Goal: Task Accomplishment & Management: Use online tool/utility

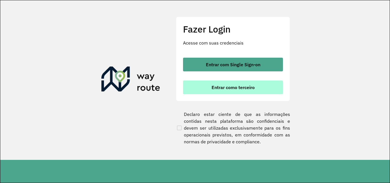
click at [230, 87] on span "Entrar como terceiro" at bounding box center [233, 87] width 43 height 5
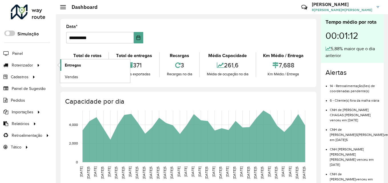
click at [70, 66] on span "Entregas" at bounding box center [73, 65] width 16 height 6
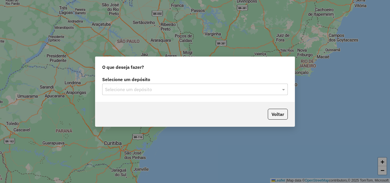
click at [231, 88] on input "text" at bounding box center [189, 89] width 169 height 7
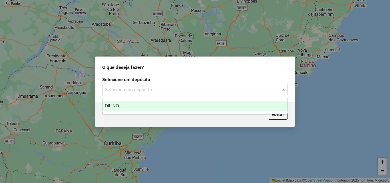
click at [134, 103] on div "DILINO" at bounding box center [195, 106] width 185 height 10
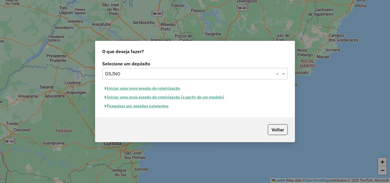
click at [145, 87] on button "Iniciar uma nova sessão de roteirização" at bounding box center [142, 88] width 81 height 9
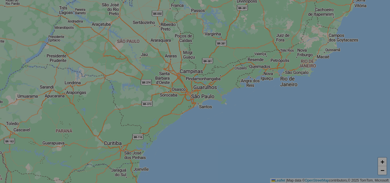
select select "*"
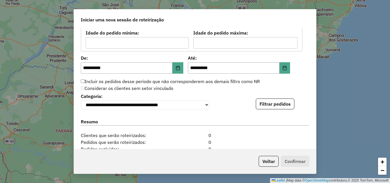
scroll to position [543, 0]
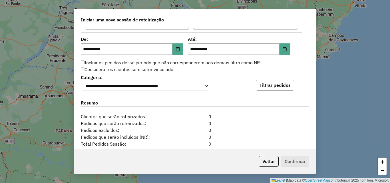
click at [273, 89] on button "Filtrar pedidos" at bounding box center [275, 85] width 39 height 11
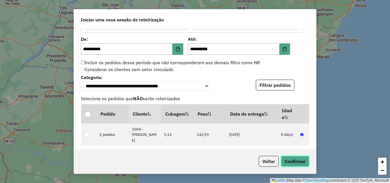
click at [293, 161] on button "Confirmar" at bounding box center [295, 161] width 28 height 11
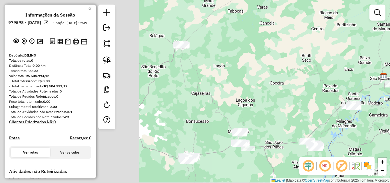
drag, startPoint x: 157, startPoint y: 97, endPoint x: 346, endPoint y: 82, distance: 189.4
click at [346, 82] on div "Janela de atendimento Grade de atendimento Capacidade Transportadoras Veículos …" at bounding box center [195, 91] width 390 height 183
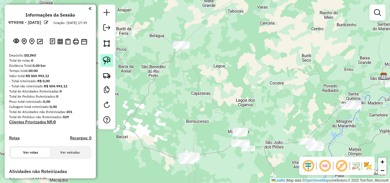
click at [108, 61] on img at bounding box center [107, 61] width 8 height 8
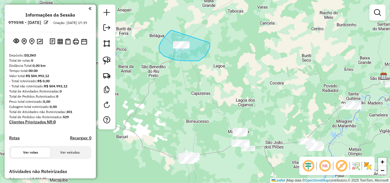
drag, startPoint x: 172, startPoint y: 30, endPoint x: 210, endPoint y: 43, distance: 40.3
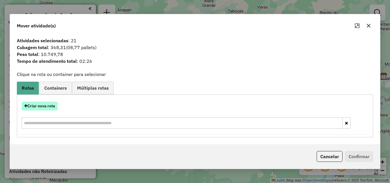
click at [50, 104] on button "Criar nova rota" at bounding box center [40, 106] width 36 height 9
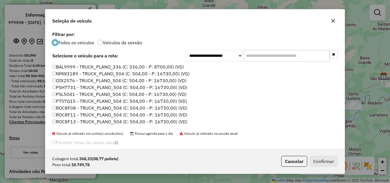
scroll to position [3, 2]
click at [150, 72] on label "NMW3189 - TRUCK_PLANO_504 (C: 504,00 - P: 16730,00) (VD)" at bounding box center [120, 73] width 137 height 7
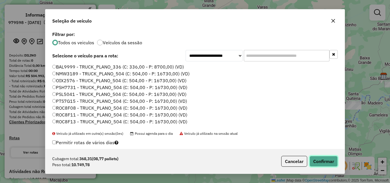
click at [328, 161] on button "Confirmar" at bounding box center [324, 161] width 28 height 11
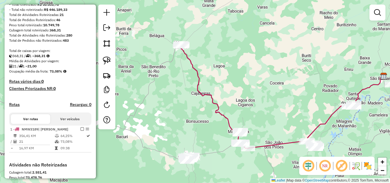
scroll to position [143, 0]
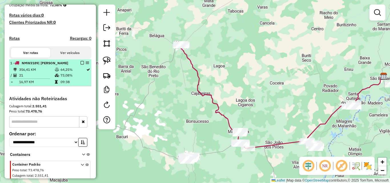
click at [81, 65] on em at bounding box center [82, 62] width 3 height 3
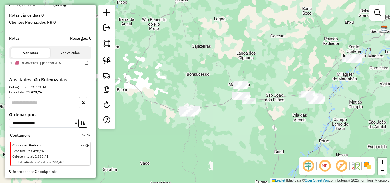
drag, startPoint x: 201, startPoint y: 108, endPoint x: 201, endPoint y: 57, distance: 51.1
click at [201, 57] on div "Janela de atendimento Grade de atendimento Capacidade Transportadoras Veículos …" at bounding box center [195, 91] width 390 height 183
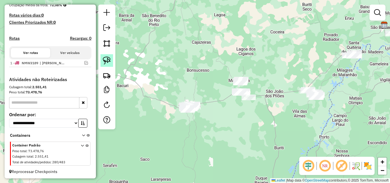
click at [111, 59] on link at bounding box center [107, 60] width 13 height 13
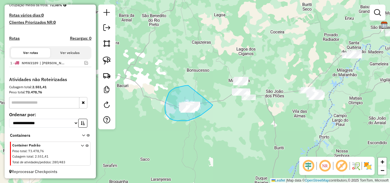
drag, startPoint x: 173, startPoint y: 89, endPoint x: 213, endPoint y: 105, distance: 43.2
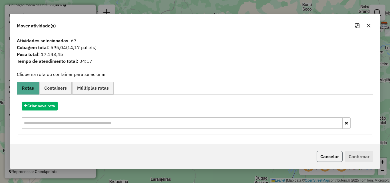
click at [331, 154] on button "Cancelar" at bounding box center [330, 156] width 26 height 11
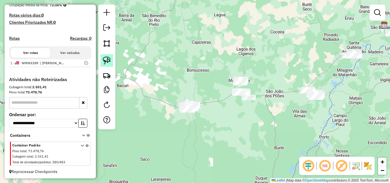
click at [109, 61] on img at bounding box center [107, 61] width 8 height 8
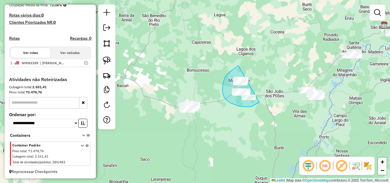
drag, startPoint x: 239, startPoint y: 66, endPoint x: 264, endPoint y: 98, distance: 41.0
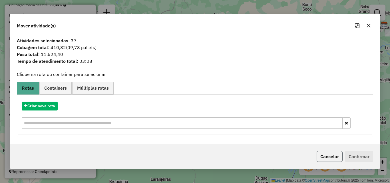
click at [326, 157] on button "Cancelar" at bounding box center [330, 156] width 26 height 11
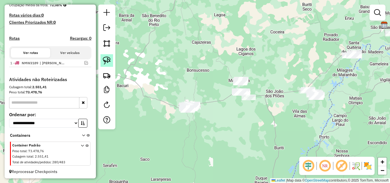
click at [108, 61] on img at bounding box center [107, 61] width 8 height 8
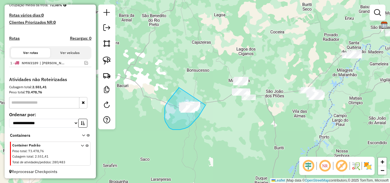
drag, startPoint x: 179, startPoint y: 87, endPoint x: 206, endPoint y: 105, distance: 32.2
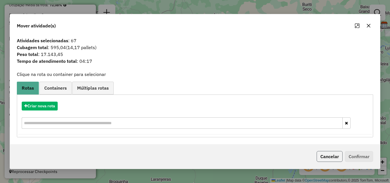
click at [326, 155] on button "Cancelar" at bounding box center [330, 156] width 26 height 11
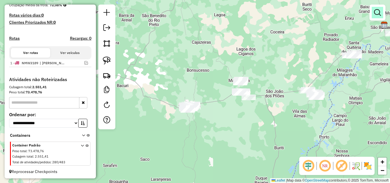
click at [377, 9] on em at bounding box center [377, 12] width 7 height 7
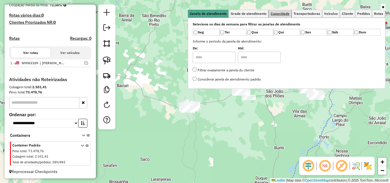
click at [284, 13] on span "Capacidade" at bounding box center [280, 13] width 19 height 3
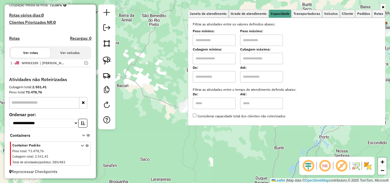
click at [220, 42] on input "text" at bounding box center [214, 40] width 43 height 11
click at [219, 55] on input "text" at bounding box center [214, 58] width 43 height 11
type input "*****"
type input "******"
click at [170, 81] on div "Limpar filtros Janela de atendimento Grade de atendimento Capacidade Transporta…" at bounding box center [195, 91] width 390 height 183
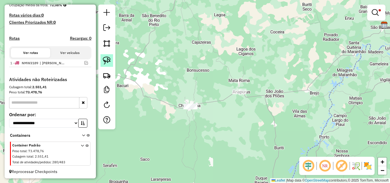
click at [106, 59] on img at bounding box center [107, 61] width 8 height 8
drag, startPoint x: 187, startPoint y: 88, endPoint x: 213, endPoint y: 109, distance: 33.4
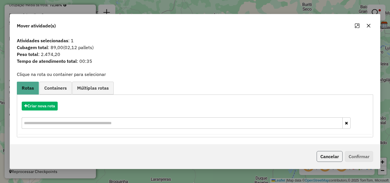
click at [330, 155] on button "Cancelar" at bounding box center [330, 156] width 26 height 11
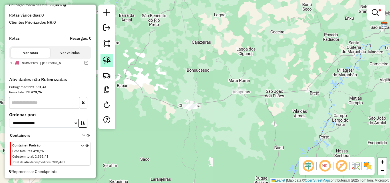
click at [110, 59] on img at bounding box center [107, 61] width 8 height 8
drag, startPoint x: 235, startPoint y: 82, endPoint x: 258, endPoint y: 95, distance: 26.2
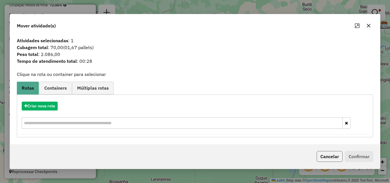
click at [335, 154] on button "Cancelar" at bounding box center [330, 156] width 26 height 11
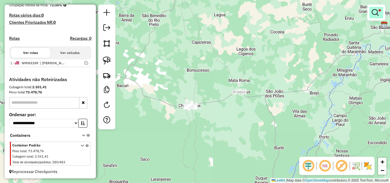
click at [374, 13] on em at bounding box center [375, 12] width 7 height 7
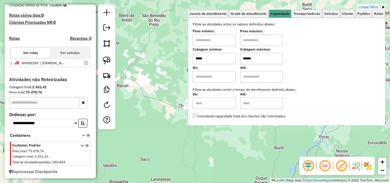
click at [220, 58] on input "*****" at bounding box center [214, 58] width 43 height 11
click at [173, 80] on div "Limpar filtros Janela de atendimento Grade de atendimento Capacidade Transporta…" at bounding box center [195, 91] width 390 height 183
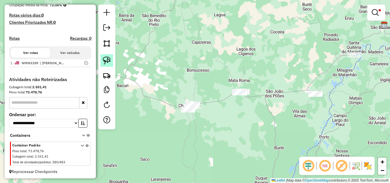
click at [106, 62] on img at bounding box center [107, 61] width 8 height 8
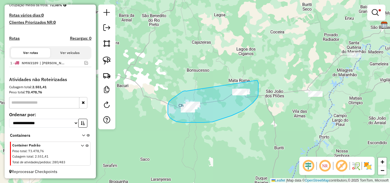
drag, startPoint x: 186, startPoint y: 91, endPoint x: 257, endPoint y: 80, distance: 71.8
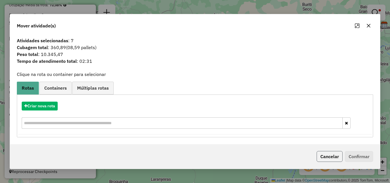
click at [329, 155] on button "Cancelar" at bounding box center [330, 156] width 26 height 11
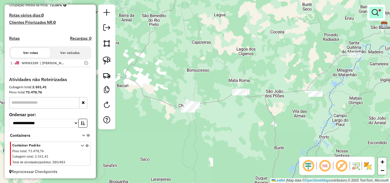
click at [380, 12] on link at bounding box center [377, 12] width 14 height 11
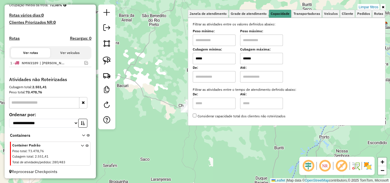
click at [211, 59] on input "*****" at bounding box center [214, 58] width 43 height 11
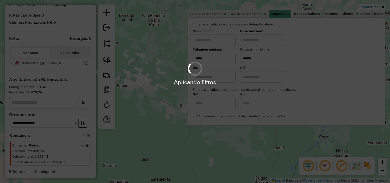
type input "*****"
click at [165, 78] on div "Limpar filtros Janela de atendimento Grade de atendimento Capacidade Transporta…" at bounding box center [195, 91] width 390 height 183
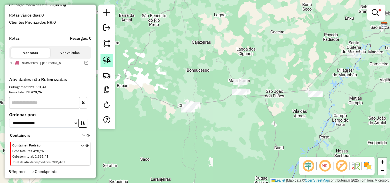
click at [109, 62] on img at bounding box center [107, 61] width 8 height 8
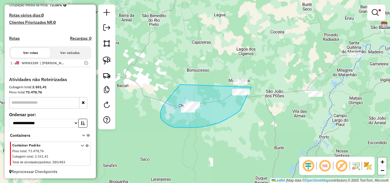
drag, startPoint x: 180, startPoint y: 85, endPoint x: 252, endPoint y: 87, distance: 71.7
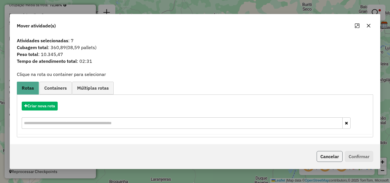
click at [331, 153] on button "Cancelar" at bounding box center [330, 156] width 26 height 11
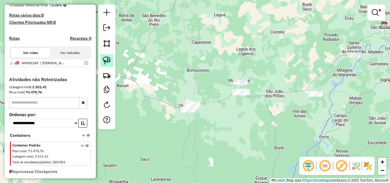
click at [106, 60] on img at bounding box center [107, 61] width 8 height 8
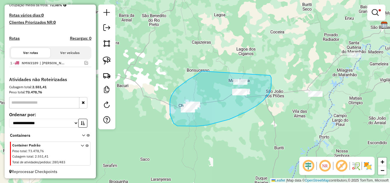
drag, startPoint x: 202, startPoint y: 71, endPoint x: 270, endPoint y: 75, distance: 68.4
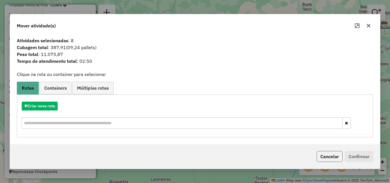
click at [323, 154] on button "Cancelar" at bounding box center [330, 156] width 26 height 11
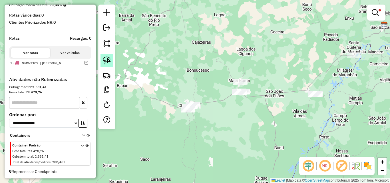
click at [112, 64] on link at bounding box center [107, 60] width 13 height 13
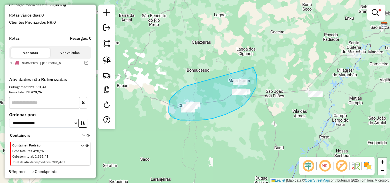
drag, startPoint x: 185, startPoint y: 86, endPoint x: 253, endPoint y: 67, distance: 70.5
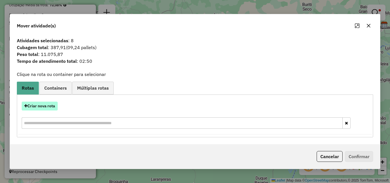
click at [47, 106] on button "Criar nova rota" at bounding box center [40, 106] width 36 height 9
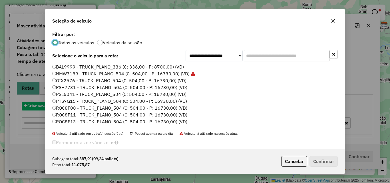
scroll to position [3, 2]
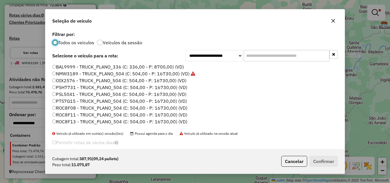
click at [178, 81] on label "OIX2576 - TRUCK_PLANO_504 (C: 504,00 - P: 16730,00) (VD)" at bounding box center [119, 80] width 134 height 7
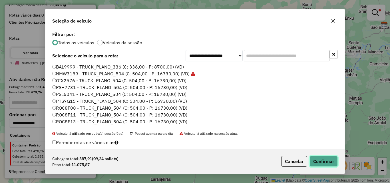
click at [320, 157] on button "Confirmar" at bounding box center [324, 161] width 28 height 11
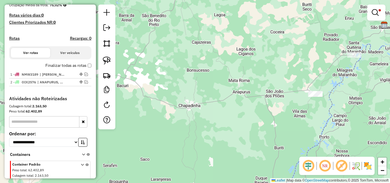
click at [368, 20] on div at bounding box center [376, 13] width 18 height 16
click at [376, 11] on em at bounding box center [375, 12] width 7 height 7
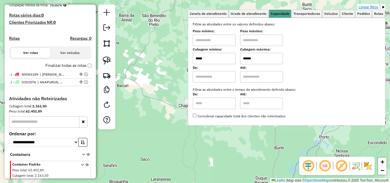
click at [374, 7] on link "Limpar filtros" at bounding box center [369, 7] width 22 height 6
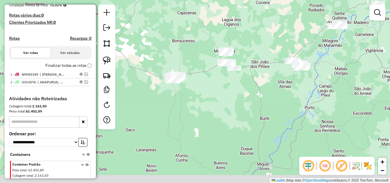
drag, startPoint x: 221, startPoint y: 106, endPoint x: 206, endPoint y: 74, distance: 35.3
click at [206, 74] on div "Janela de atendimento Grade de atendimento Capacidade Transportadoras Veículos …" at bounding box center [195, 91] width 390 height 183
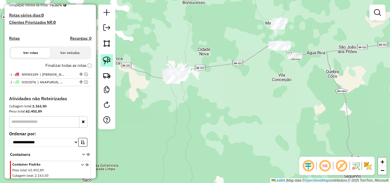
click at [111, 61] on link at bounding box center [107, 60] width 13 height 13
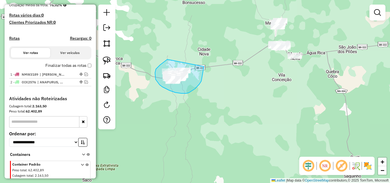
drag, startPoint x: 167, startPoint y: 59, endPoint x: 204, endPoint y: 67, distance: 37.3
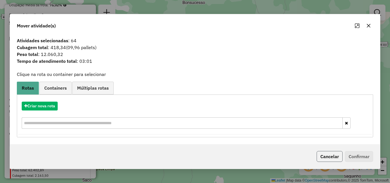
click at [334, 153] on button "Cancelar" at bounding box center [330, 156] width 26 height 11
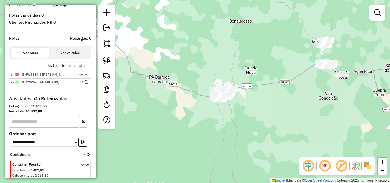
drag, startPoint x: 216, startPoint y: 84, endPoint x: 263, endPoint y: 103, distance: 50.8
click at [263, 103] on div "Janela de atendimento Grade de atendimento Capacidade Transportadoras Veículos …" at bounding box center [195, 91] width 390 height 183
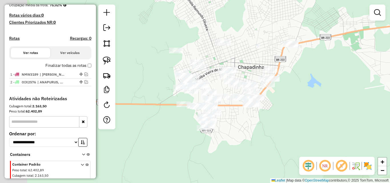
drag, startPoint x: 254, startPoint y: 125, endPoint x: 259, endPoint y: 124, distance: 5.6
click at [261, 125] on div "Janela de atendimento Grade de atendimento Capacidade Transportadoras Veículos …" at bounding box center [195, 91] width 390 height 183
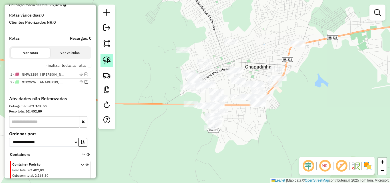
click at [103, 58] on link at bounding box center [107, 60] width 13 height 13
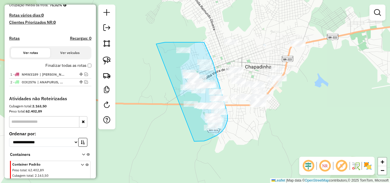
drag, startPoint x: 156, startPoint y: 44, endPoint x: 194, endPoint y: 141, distance: 104.3
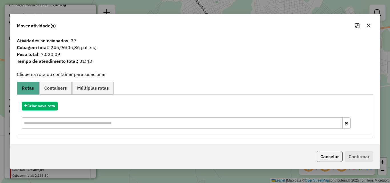
click at [338, 159] on button "Cancelar" at bounding box center [330, 156] width 26 height 11
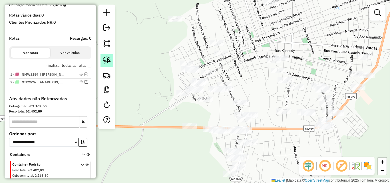
click at [111, 61] on link at bounding box center [107, 60] width 13 height 13
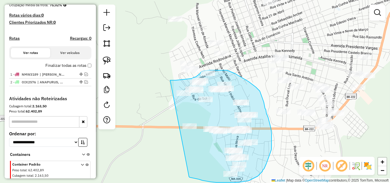
drag, startPoint x: 170, startPoint y: 80, endPoint x: 189, endPoint y: 177, distance: 98.4
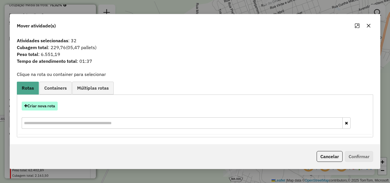
click at [49, 103] on button "Criar nova rota" at bounding box center [40, 106] width 36 height 9
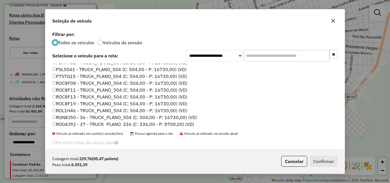
scroll to position [0, 0]
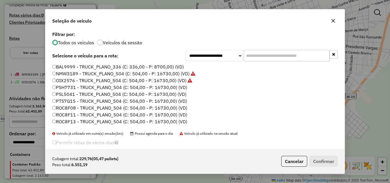
click at [179, 88] on label "PSH7731 - TRUCK_PLANO_504 (C: 504,00 - P: 16730,00) (VD)" at bounding box center [119, 87] width 135 height 7
click at [326, 160] on button "Confirmar" at bounding box center [324, 161] width 28 height 11
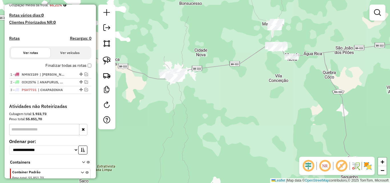
click at [113, 59] on div at bounding box center [106, 67] width 17 height 125
click at [108, 60] on img at bounding box center [107, 61] width 8 height 8
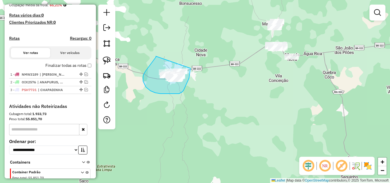
drag, startPoint x: 156, startPoint y: 56, endPoint x: 191, endPoint y: 68, distance: 36.6
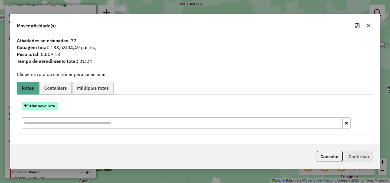
click at [38, 106] on button "Criar nova rota" at bounding box center [40, 106] width 36 height 9
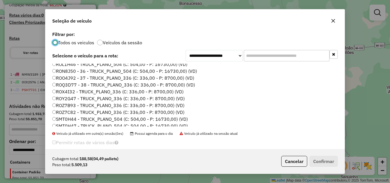
scroll to position [74, 0]
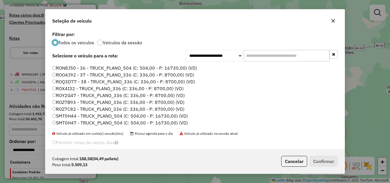
click at [137, 76] on label "ROO4J92 - 37 - TRUCK_PLANO_336 (C: 336,00 - P: 8700,00) (VD)" at bounding box center [123, 74] width 142 height 7
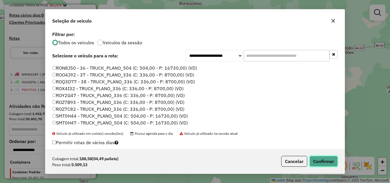
click at [315, 161] on button "Confirmar" at bounding box center [324, 161] width 28 height 11
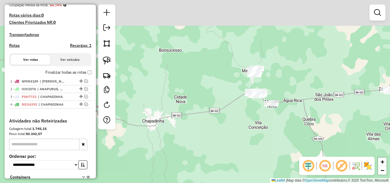
drag, startPoint x: 237, startPoint y: 72, endPoint x: 217, endPoint y: 119, distance: 51.0
click at [217, 119] on div "Janela de atendimento Grade de atendimento Capacidade Transportadoras Veículos …" at bounding box center [195, 91] width 390 height 183
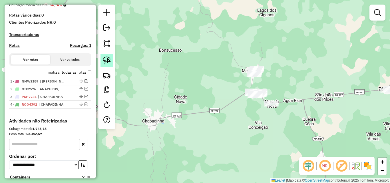
click at [107, 61] on img at bounding box center [107, 61] width 8 height 8
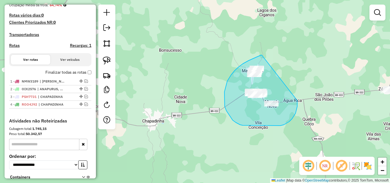
drag, startPoint x: 253, startPoint y: 59, endPoint x: 297, endPoint y: 101, distance: 60.8
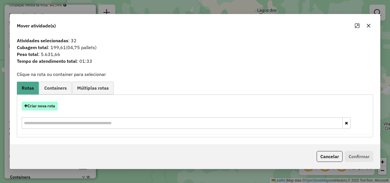
click at [42, 102] on button "Criar nova rota" at bounding box center [40, 106] width 36 height 9
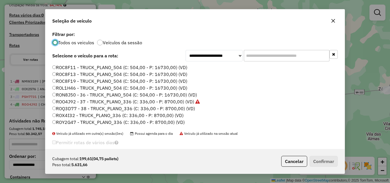
scroll to position [57, 0]
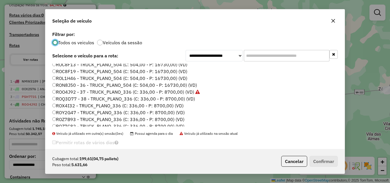
click at [176, 97] on label "ROQ3D77 - 38 - TRUCK_PLANO_336 (C: 336,00 - P: 8700,00) (VD)" at bounding box center [123, 98] width 143 height 7
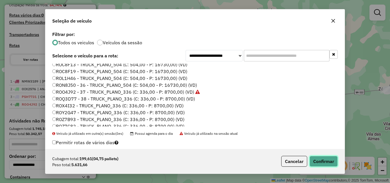
click at [320, 159] on button "Confirmar" at bounding box center [324, 161] width 28 height 11
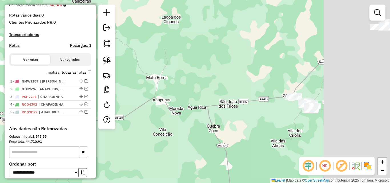
drag, startPoint x: 294, startPoint y: 119, endPoint x: 160, endPoint y: 125, distance: 134.4
click at [160, 125] on div "Janela de atendimento Grade de atendimento Capacidade Transportadoras Veículos …" at bounding box center [195, 91] width 390 height 183
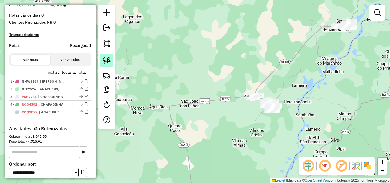
click at [107, 59] on img at bounding box center [107, 61] width 8 height 8
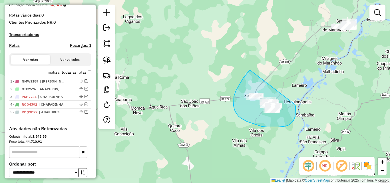
drag, startPoint x: 250, startPoint y: 70, endPoint x: 295, endPoint y: 105, distance: 56.8
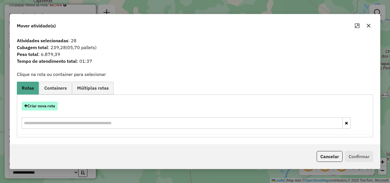
click at [49, 104] on button "Criar nova rota" at bounding box center [40, 106] width 36 height 9
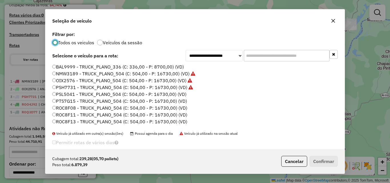
scroll to position [3, 2]
click at [183, 92] on label "PSL5041 - TRUCK_PLANO_504 (C: 504,00 - P: 16730,00) (VD)" at bounding box center [119, 94] width 134 height 7
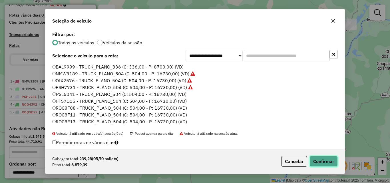
click at [325, 159] on button "Confirmar" at bounding box center [324, 161] width 28 height 11
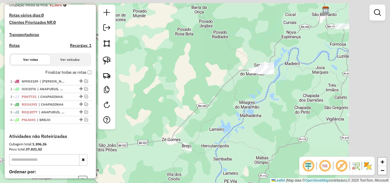
drag, startPoint x: 302, startPoint y: 74, endPoint x: 177, endPoint y: 134, distance: 138.5
click at [177, 134] on div "Janela de atendimento Grade de atendimento Capacidade Transportadoras Veículos …" at bounding box center [195, 91] width 390 height 183
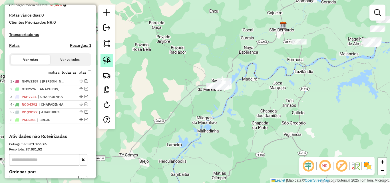
click at [109, 59] on img at bounding box center [107, 61] width 8 height 8
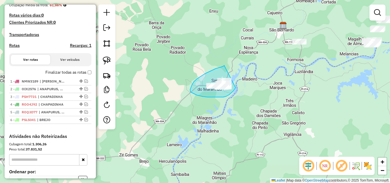
drag, startPoint x: 224, startPoint y: 65, endPoint x: 237, endPoint y: 86, distance: 24.0
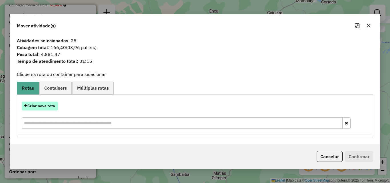
click at [49, 103] on button "Criar nova rota" at bounding box center [40, 106] width 36 height 9
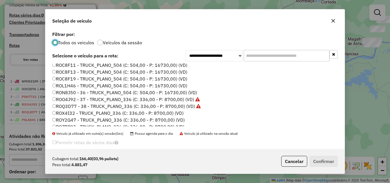
scroll to position [57, 0]
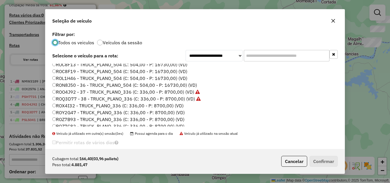
click at [181, 104] on label "ROX4I32 - TRUCK_PLANO_336 (C: 336,00 - P: 8700,00) (VD)" at bounding box center [117, 105] width 131 height 7
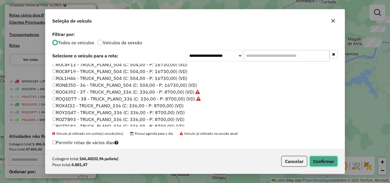
click at [324, 157] on button "Confirmar" at bounding box center [324, 161] width 28 height 11
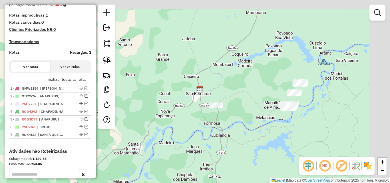
drag, startPoint x: 265, startPoint y: 58, endPoint x: 182, endPoint y: 121, distance: 104.9
click at [182, 121] on div "Janela de atendimento Grade de atendimento Capacidade Transportadoras Veículos …" at bounding box center [195, 91] width 390 height 183
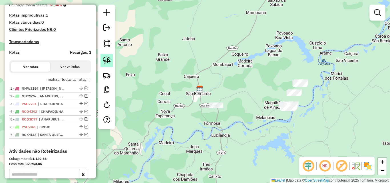
click at [106, 58] on img at bounding box center [107, 61] width 8 height 8
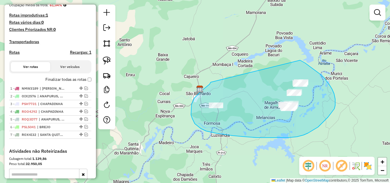
drag, startPoint x: 211, startPoint y: 82, endPoint x: 300, endPoint y: 60, distance: 91.8
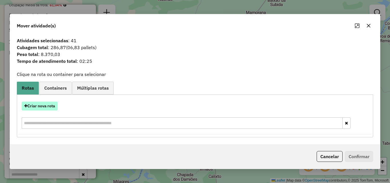
click at [51, 106] on button "Criar nova rota" at bounding box center [40, 106] width 36 height 9
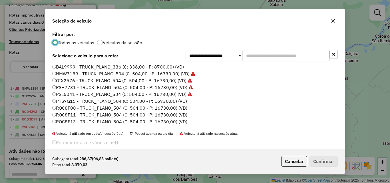
scroll to position [3, 2]
click at [180, 102] on label "PTS7G15 - TRUCK_PLANO_504 (C: 504,00 - P: 16730,00) (VD)" at bounding box center [119, 101] width 135 height 7
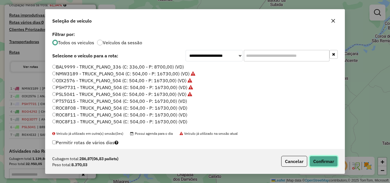
click at [322, 161] on button "Confirmar" at bounding box center [324, 161] width 28 height 11
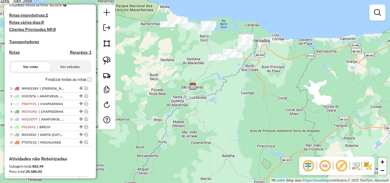
drag, startPoint x: 210, startPoint y: 65, endPoint x: 201, endPoint y: 127, distance: 62.4
click at [201, 127] on div "Janela de atendimento Grade de atendimento Capacidade Transportadoras Veículos …" at bounding box center [195, 91] width 390 height 183
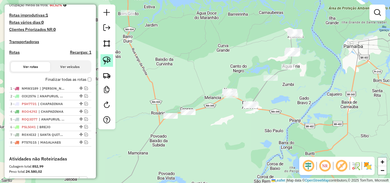
click at [109, 61] on img at bounding box center [107, 61] width 8 height 8
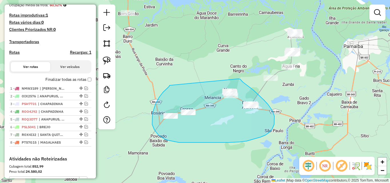
drag, startPoint x: 170, startPoint y: 85, endPoint x: 239, endPoint y: 79, distance: 69.2
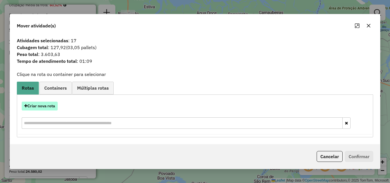
click at [50, 111] on button "Criar nova rota" at bounding box center [40, 106] width 36 height 9
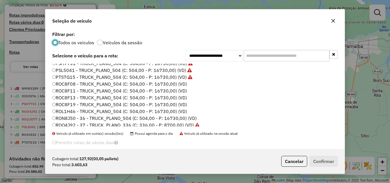
scroll to position [57, 0]
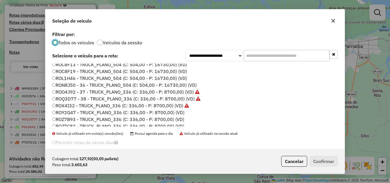
click at [173, 111] on label "ROY2G47 - TRUCK_PLANO_336 (C: 336,00 - P: 8700,00) (VD)" at bounding box center [118, 112] width 132 height 7
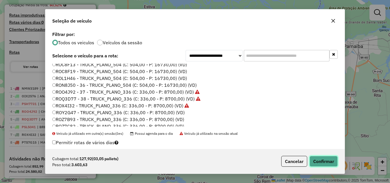
click at [315, 161] on button "Confirmar" at bounding box center [324, 161] width 28 height 11
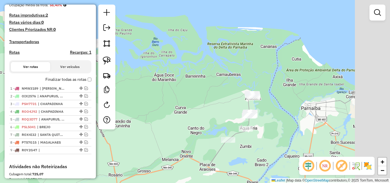
drag, startPoint x: 204, startPoint y: 92, endPoint x: 157, endPoint y: 150, distance: 74.3
click at [161, 155] on div "Janela de atendimento Grade de atendimento Capacidade Transportadoras Veículos …" at bounding box center [195, 91] width 390 height 183
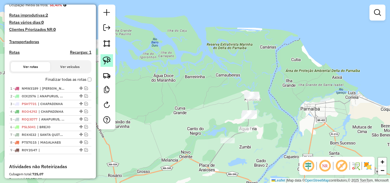
click at [107, 59] on img at bounding box center [107, 61] width 8 height 8
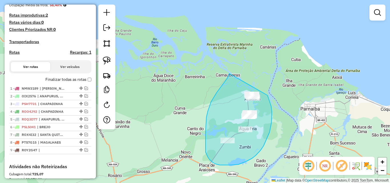
drag, startPoint x: 227, startPoint y: 78, endPoint x: 264, endPoint y: 85, distance: 37.2
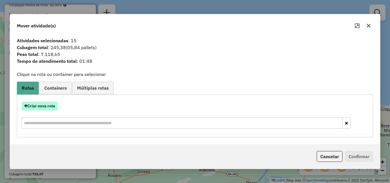
click at [54, 105] on button "Criar nova rota" at bounding box center [40, 106] width 36 height 9
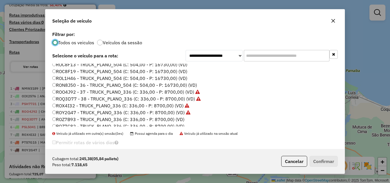
scroll to position [29, 0]
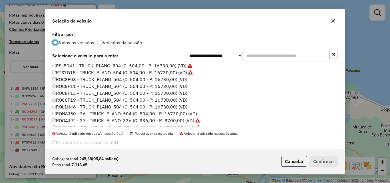
click at [182, 82] on label "ROC8F08 - TRUCK_PLANO_504 (C: 504,00 - P: 16730,00) (VD)" at bounding box center [119, 79] width 135 height 7
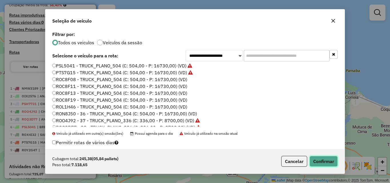
click at [324, 157] on button "Confirmar" at bounding box center [324, 161] width 28 height 11
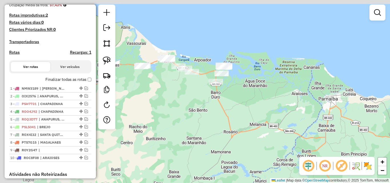
drag, startPoint x: 254, startPoint y: 102, endPoint x: 267, endPoint y: 102, distance: 13.7
click at [267, 102] on div "Janela de atendimento Grade de atendimento Capacidade Transportadoras Veículos …" at bounding box center [195, 91] width 390 height 183
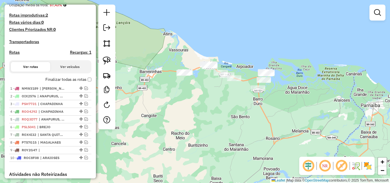
drag, startPoint x: 246, startPoint y: 108, endPoint x: 285, endPoint y: 115, distance: 39.7
click at [285, 115] on div "Janela de atendimento Grade de atendimento Capacidade Transportadoras Veículos …" at bounding box center [195, 91] width 390 height 183
click at [108, 58] on img at bounding box center [107, 61] width 8 height 8
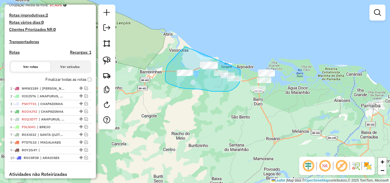
drag, startPoint x: 186, startPoint y: 47, endPoint x: 240, endPoint y: 69, distance: 58.8
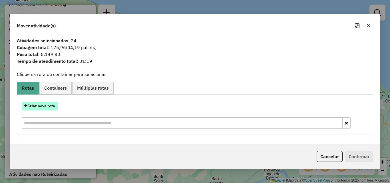
click at [35, 107] on button "Criar nova rota" at bounding box center [40, 106] width 36 height 9
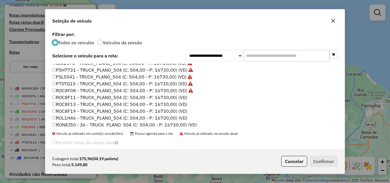
scroll to position [17, 0]
click at [175, 96] on label "ROC8F11 - TRUCK_PLANO_504 (C: 504,00 - P: 16730,00) (VD)" at bounding box center [119, 97] width 135 height 7
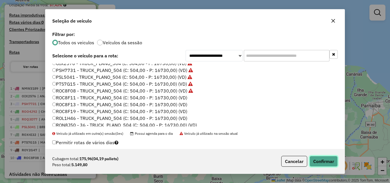
click at [321, 160] on button "Confirmar" at bounding box center [324, 161] width 28 height 11
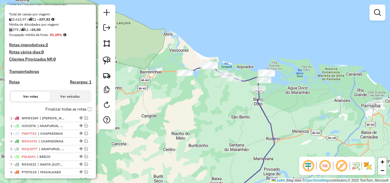
scroll to position [114, 0]
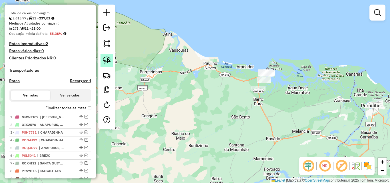
click at [110, 58] on img at bounding box center [107, 61] width 8 height 8
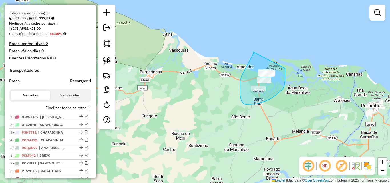
drag, startPoint x: 253, startPoint y: 52, endPoint x: 285, endPoint y: 68, distance: 35.6
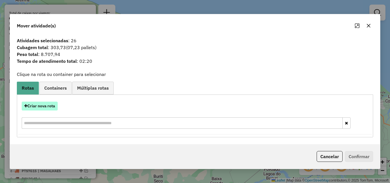
click at [51, 105] on button "Criar nova rota" at bounding box center [40, 106] width 36 height 9
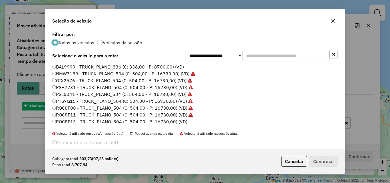
scroll to position [3, 2]
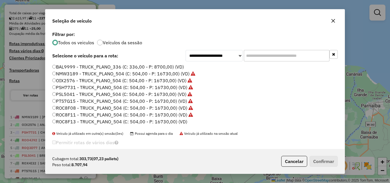
click at [180, 119] on label "ROC8F13 - TRUCK_PLANO_504 (C: 504,00 - P: 16730,00) (VD)" at bounding box center [119, 121] width 135 height 7
click at [322, 162] on button "Confirmar" at bounding box center [324, 161] width 28 height 11
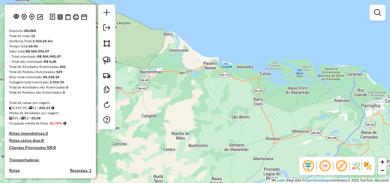
scroll to position [0, 0]
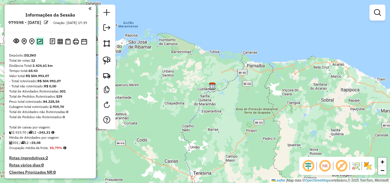
click at [38, 44] on img at bounding box center [40, 41] width 6 height 5
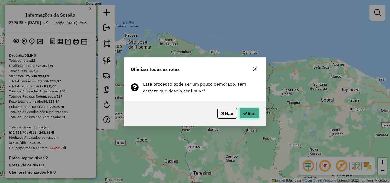
click at [254, 112] on button "Sim" at bounding box center [249, 113] width 20 height 11
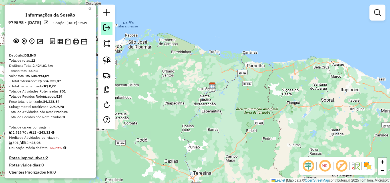
click at [107, 29] on em at bounding box center [106, 27] width 7 height 7
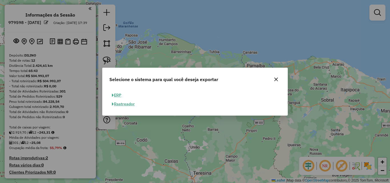
click at [119, 95] on button "ERP" at bounding box center [116, 95] width 15 height 9
select select "**"
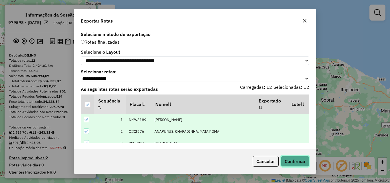
click at [294, 161] on button "Confirmar" at bounding box center [295, 161] width 28 height 11
